Goal: Task Accomplishment & Management: Manage account settings

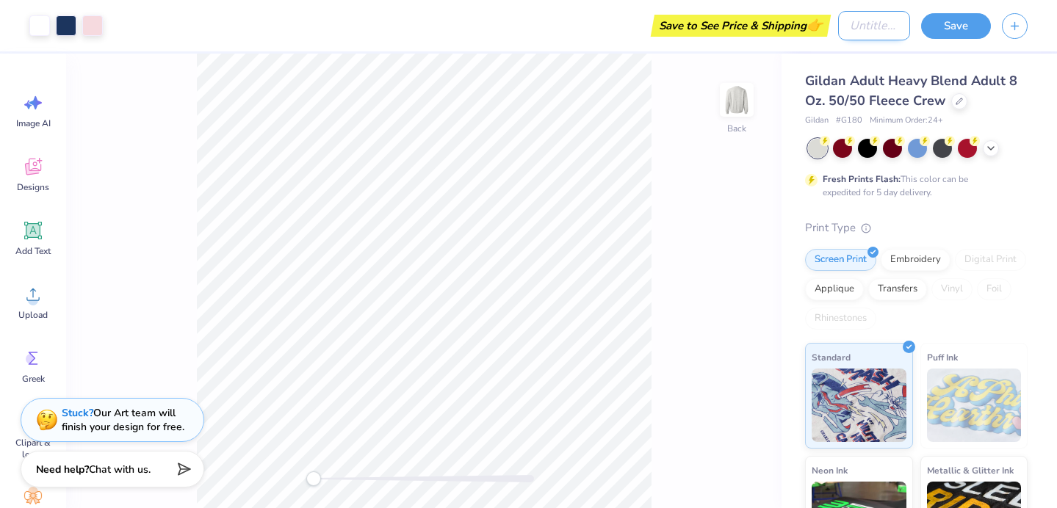
click at [838, 33] on input "Design Title" at bounding box center [874, 25] width 72 height 29
type input "r"
click at [958, 24] on button "Save" at bounding box center [956, 24] width 70 height 26
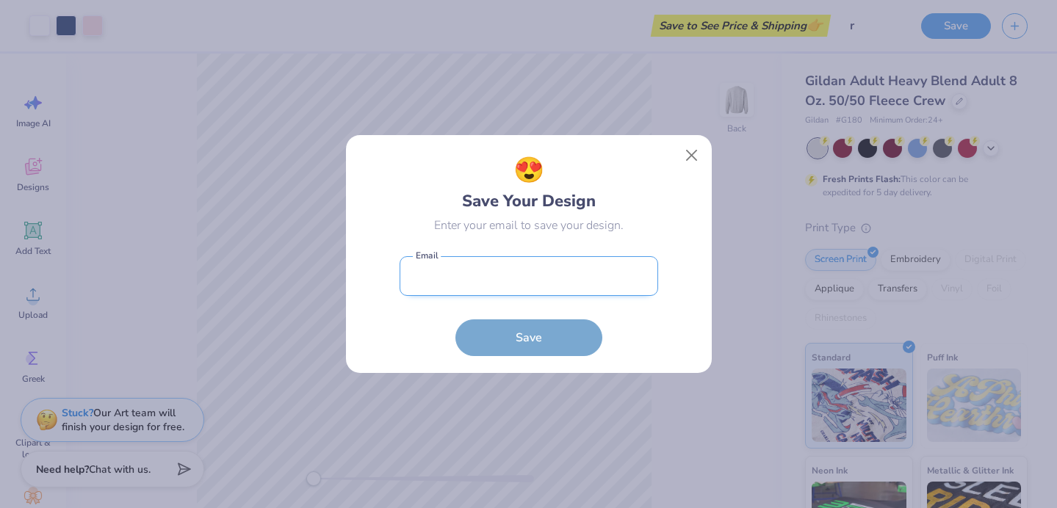
click at [520, 283] on input "email" at bounding box center [528, 276] width 258 height 40
type input "gracelaliberte@icloud.com"
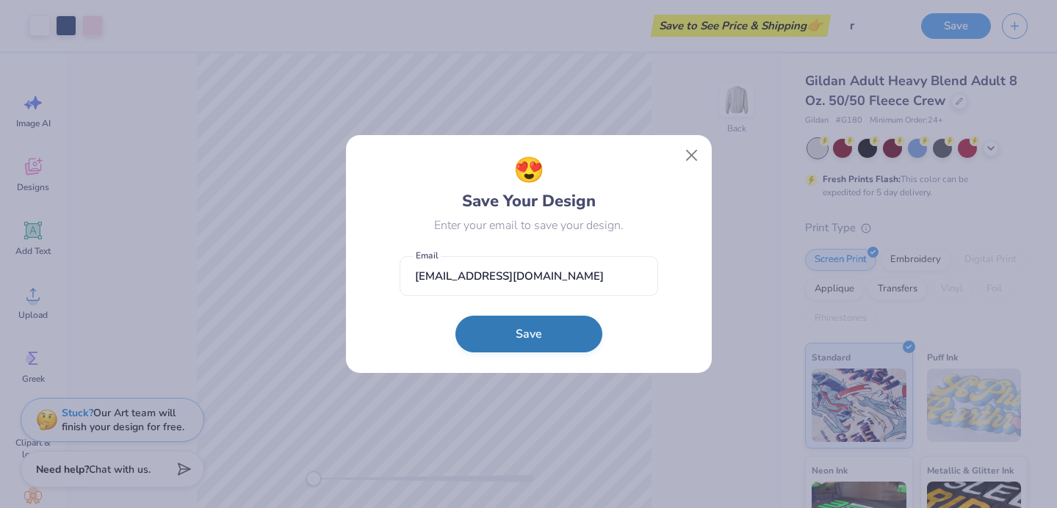
click at [537, 333] on button "Save" at bounding box center [528, 334] width 147 height 37
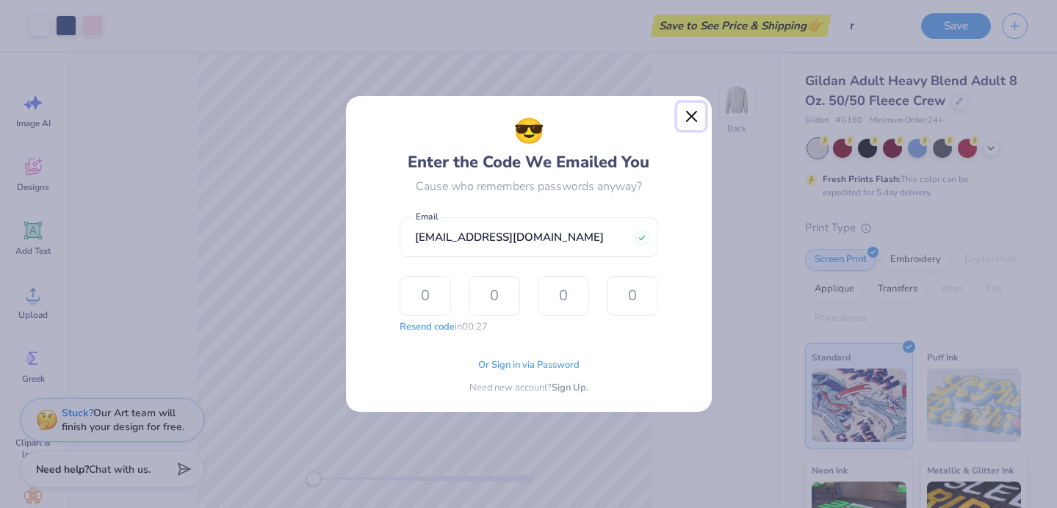
click at [689, 123] on button "Close" at bounding box center [691, 117] width 28 height 28
